Goal: Task Accomplishment & Management: Complete application form

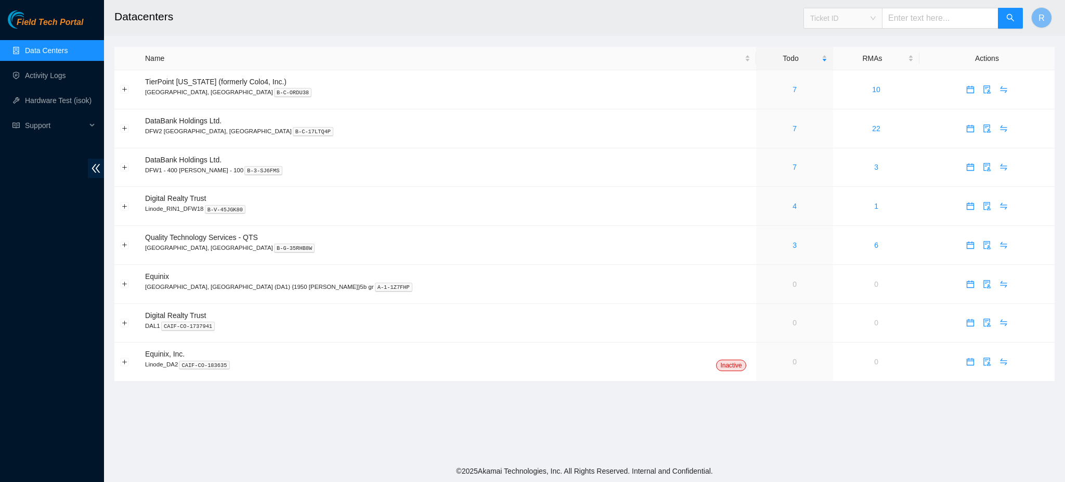
click at [861, 15] on span "Ticket ID" at bounding box center [843, 18] width 66 height 16
click at [913, 17] on input "text" at bounding box center [940, 18] width 116 height 21
paste input "Ryan DeNamur 9/17/2025 9:35 AM • Launch fiber have arrived under ticket B-W-15U…"
type input "Ryan DeNamur 9/17/2025 9:35 AM • Launch fiber have arrived under ticket B-W-15U…"
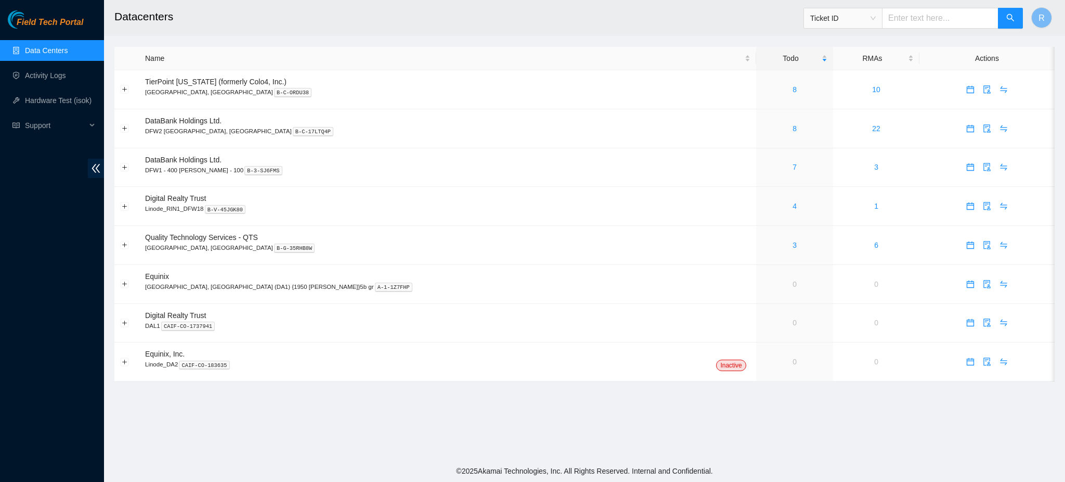
click at [917, 19] on input "text" at bounding box center [940, 18] width 116 height 21
paste input "B-W-15UEK1Z"
type input "B-W-15UEK1Z"
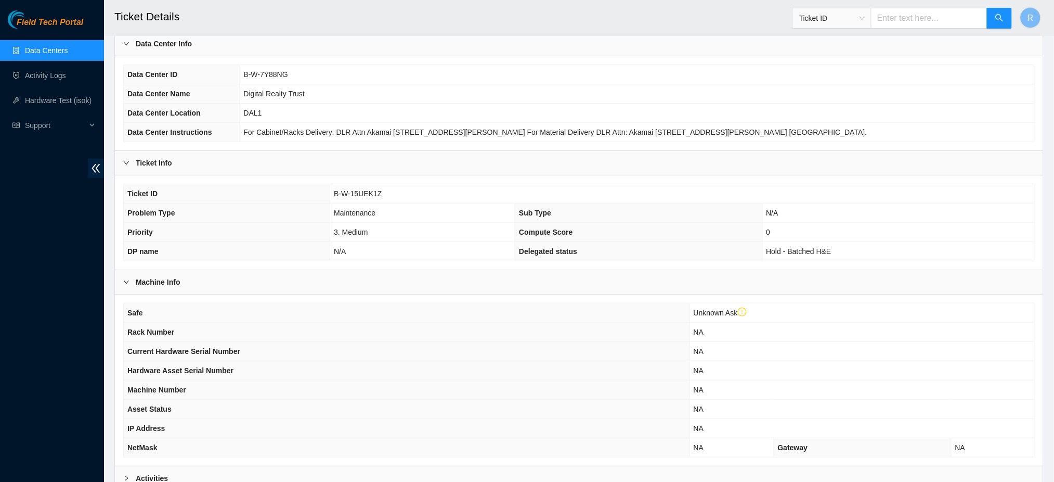
scroll to position [187, 0]
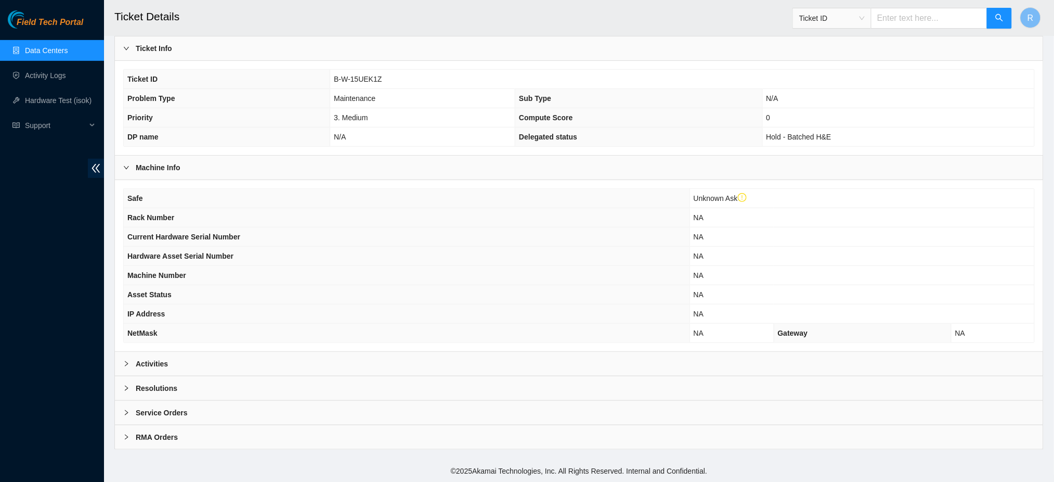
click at [309, 359] on div "Activities" at bounding box center [579, 364] width 928 height 24
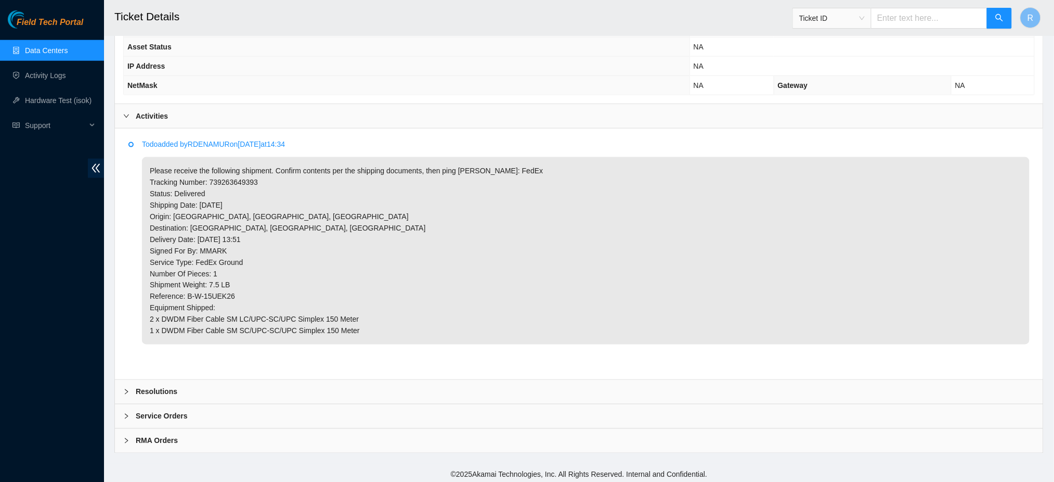
scroll to position [472, 0]
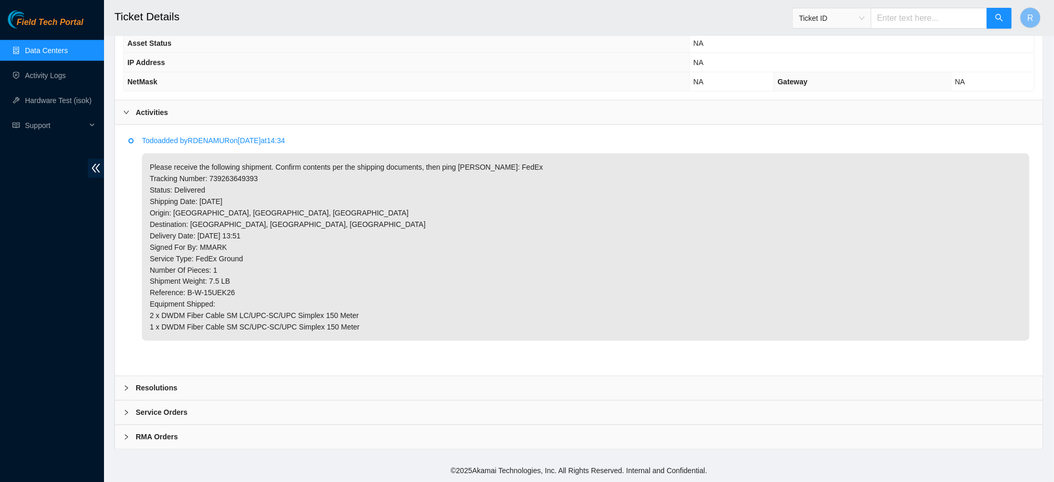
click at [228, 391] on div "Resolutions" at bounding box center [579, 388] width 928 height 24
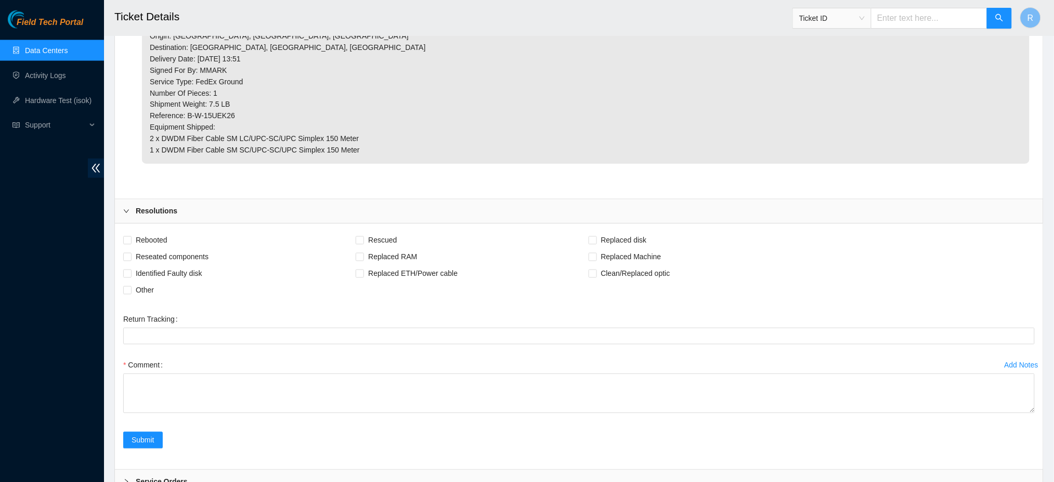
scroll to position [719, 0]
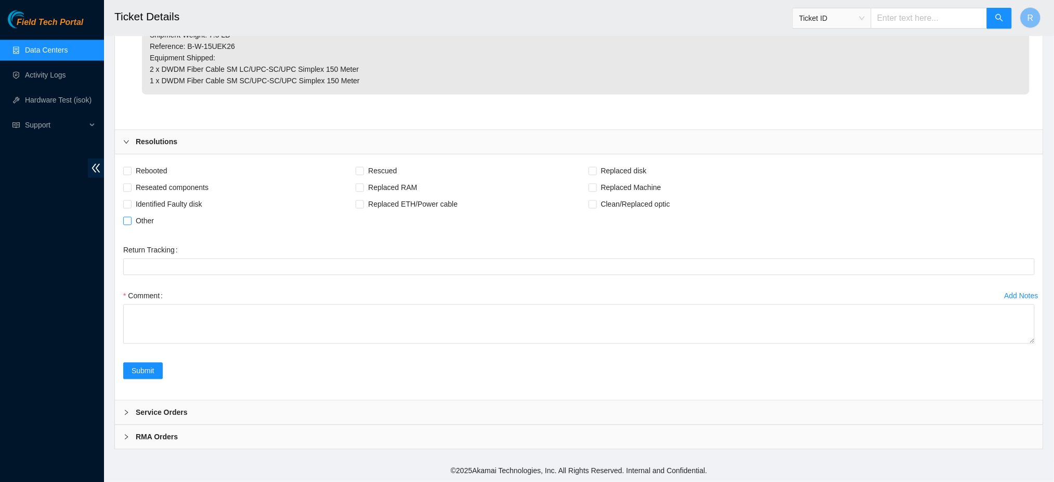
click at [138, 221] on span "Other" at bounding box center [145, 221] width 27 height 17
click at [131, 221] on input "Other" at bounding box center [126, 220] width 7 height 7
checkbox input "true"
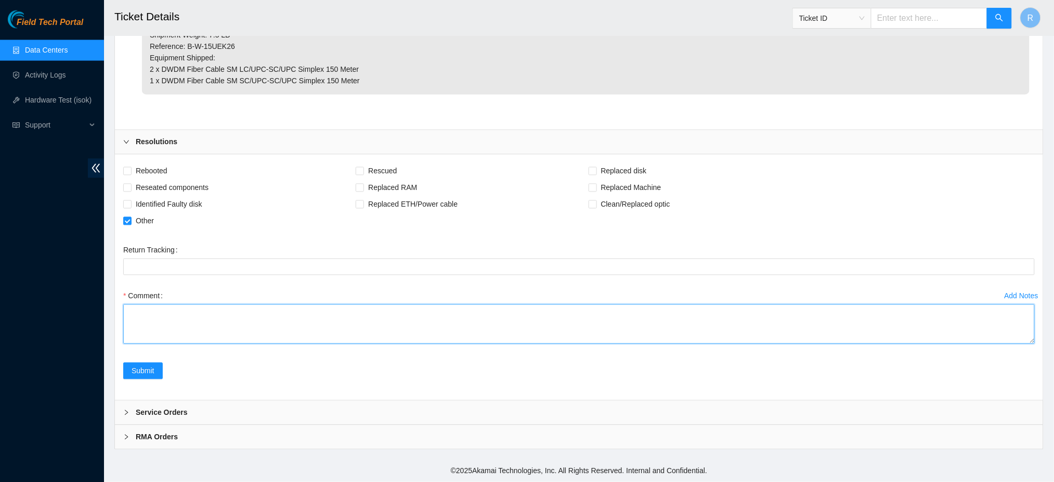
click at [194, 325] on textarea "Comment" at bounding box center [579, 324] width 912 height 40
type textarea "Received and contents verified. Spares are currently stored in the office on 15."
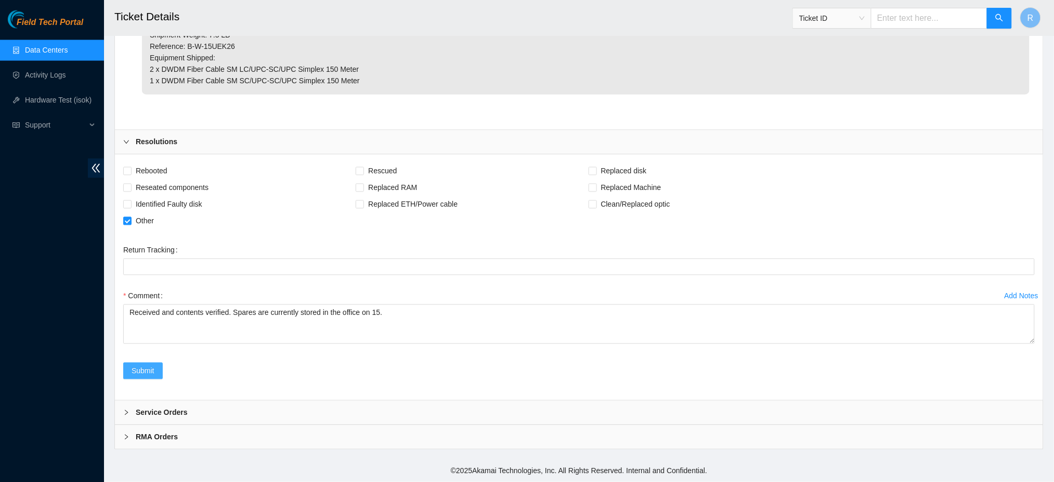
click at [143, 372] on span "Submit" at bounding box center [143, 370] width 23 height 11
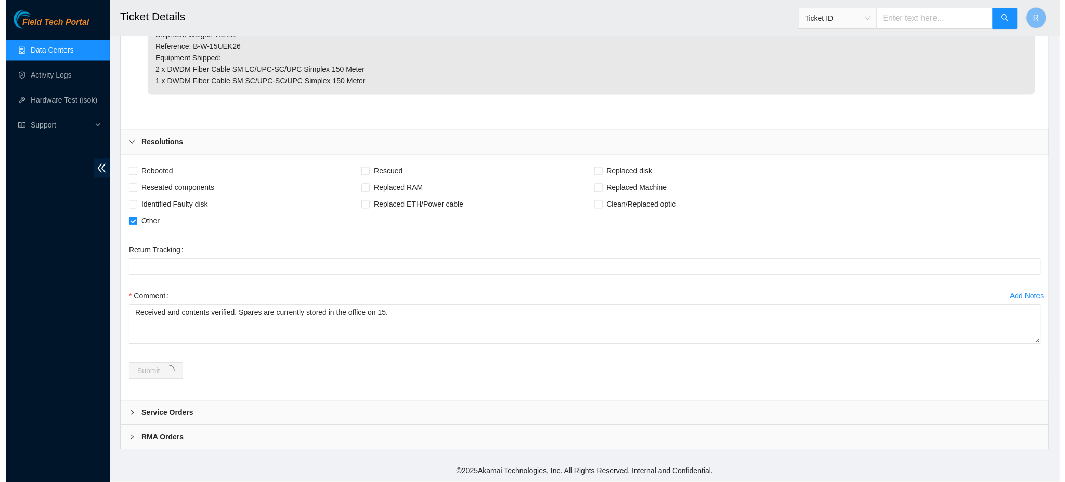
scroll to position [0, 0]
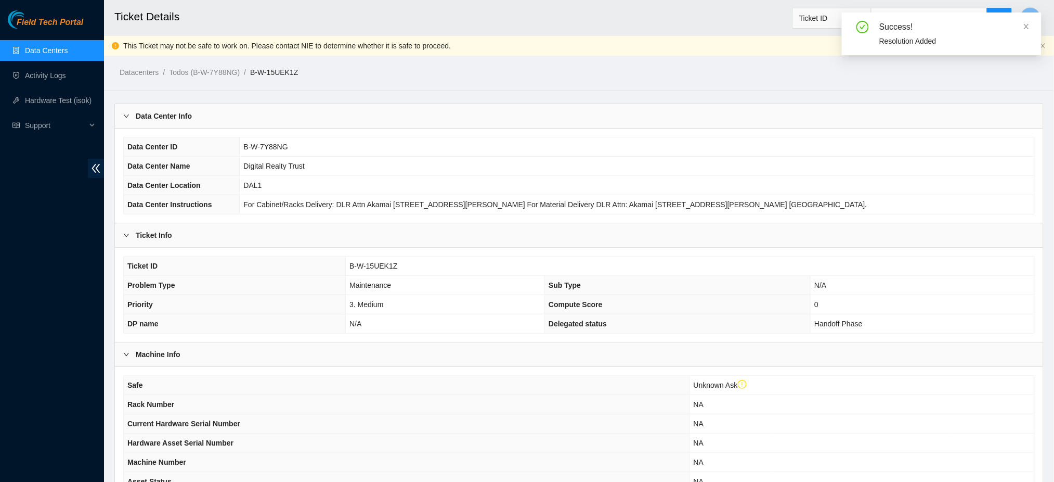
click at [47, 46] on link "Data Centers" at bounding box center [46, 50] width 43 height 8
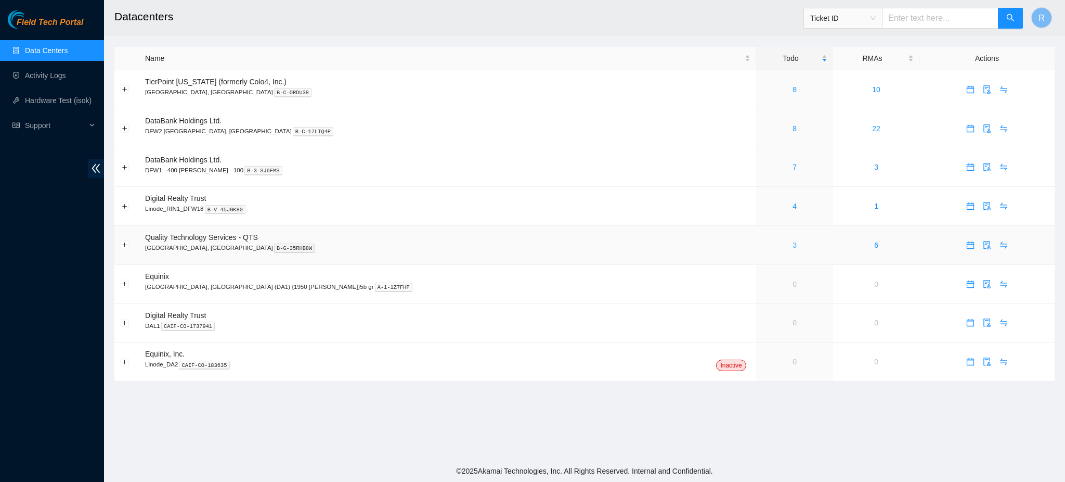
click at [793, 246] on link "3" at bounding box center [795, 245] width 4 height 8
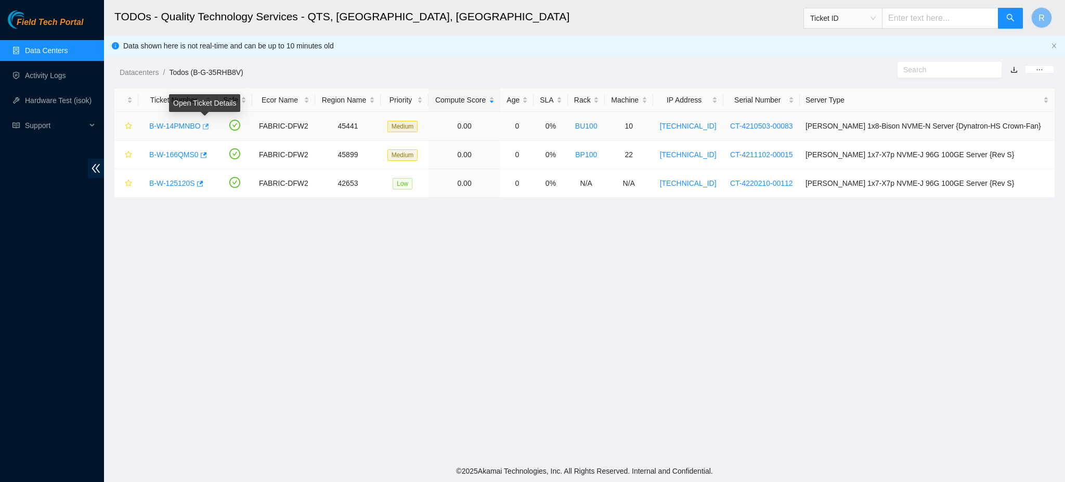
click at [206, 126] on icon "button" at bounding box center [204, 126] width 7 height 7
click at [43, 47] on link "Data Centers" at bounding box center [46, 50] width 43 height 8
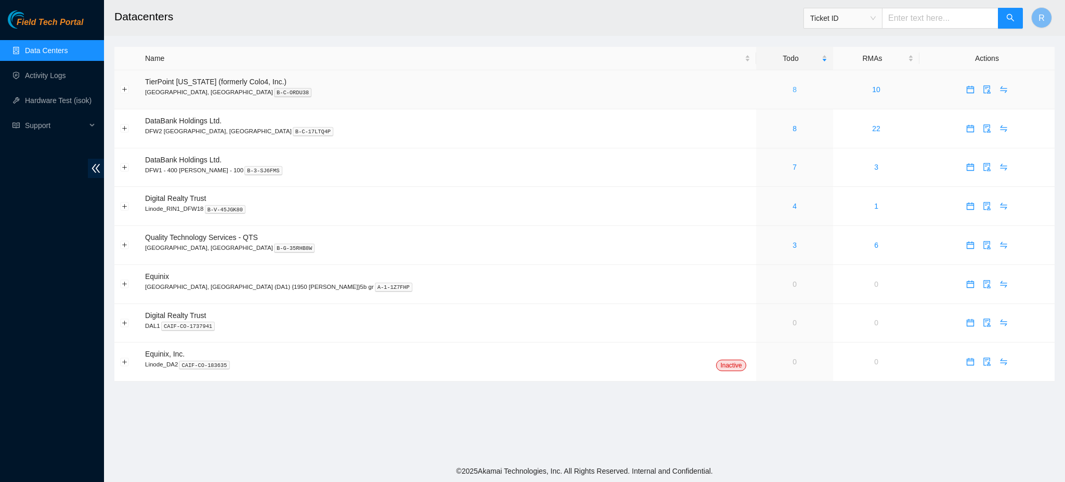
click at [793, 90] on link "8" at bounding box center [795, 89] width 4 height 8
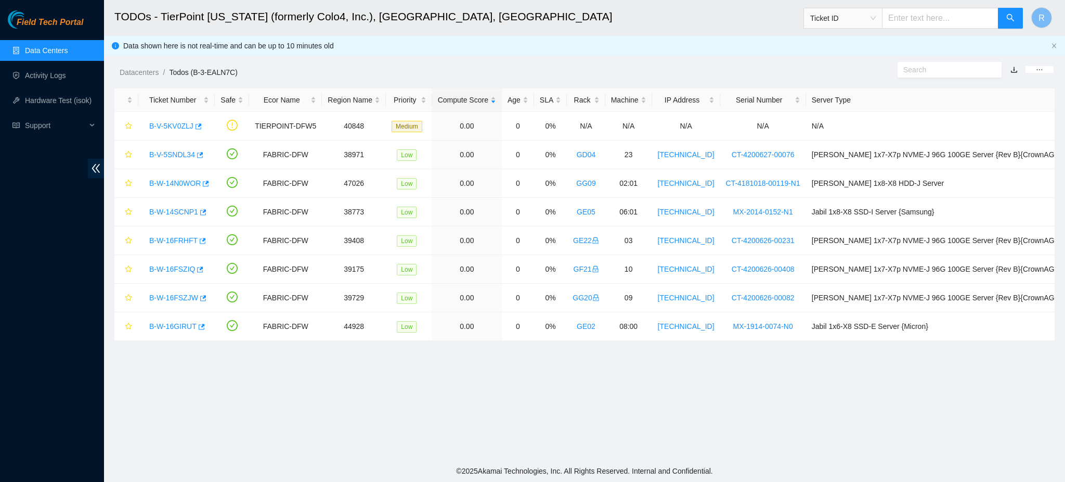
click at [49, 49] on link "Data Centers" at bounding box center [46, 50] width 43 height 8
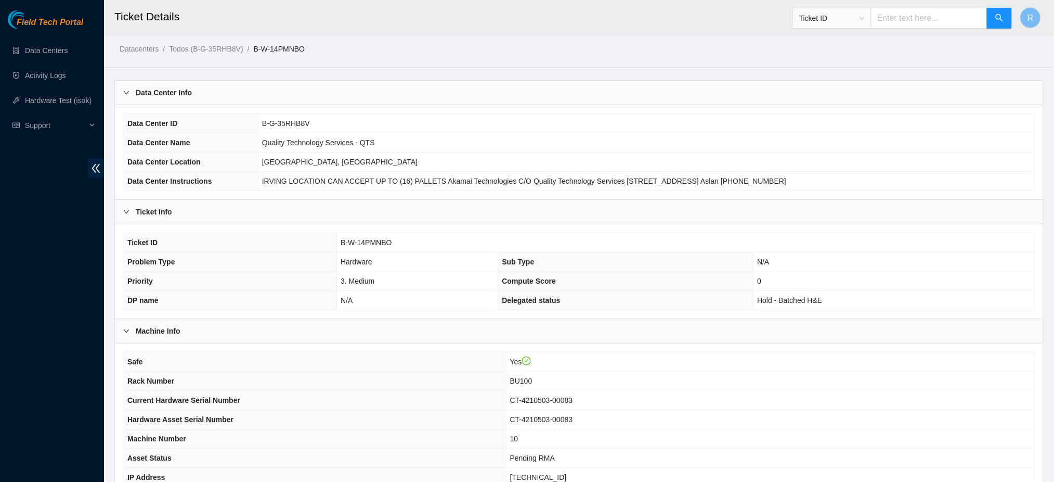
scroll to position [167, 0]
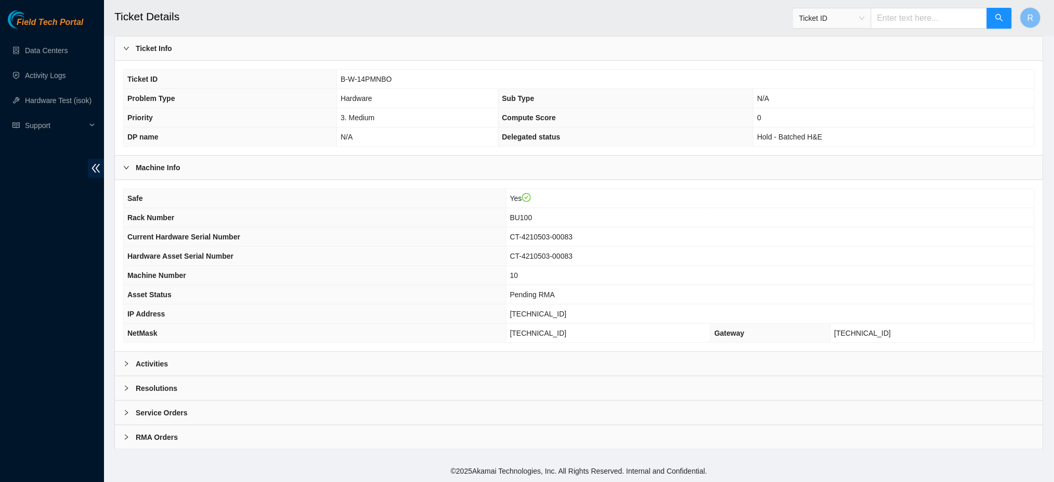
click at [317, 361] on div "Activities" at bounding box center [579, 364] width 928 height 24
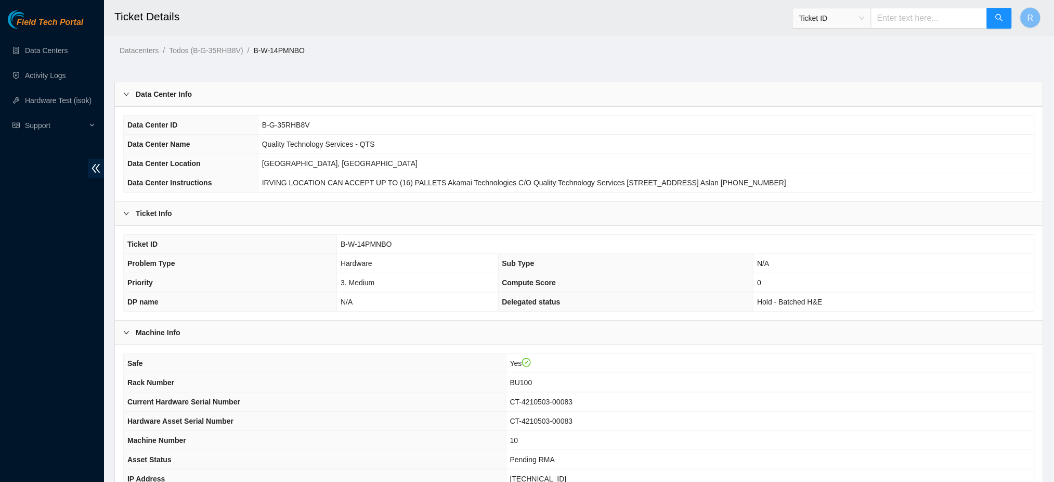
scroll to position [0, 0]
